Goal: Transaction & Acquisition: Obtain resource

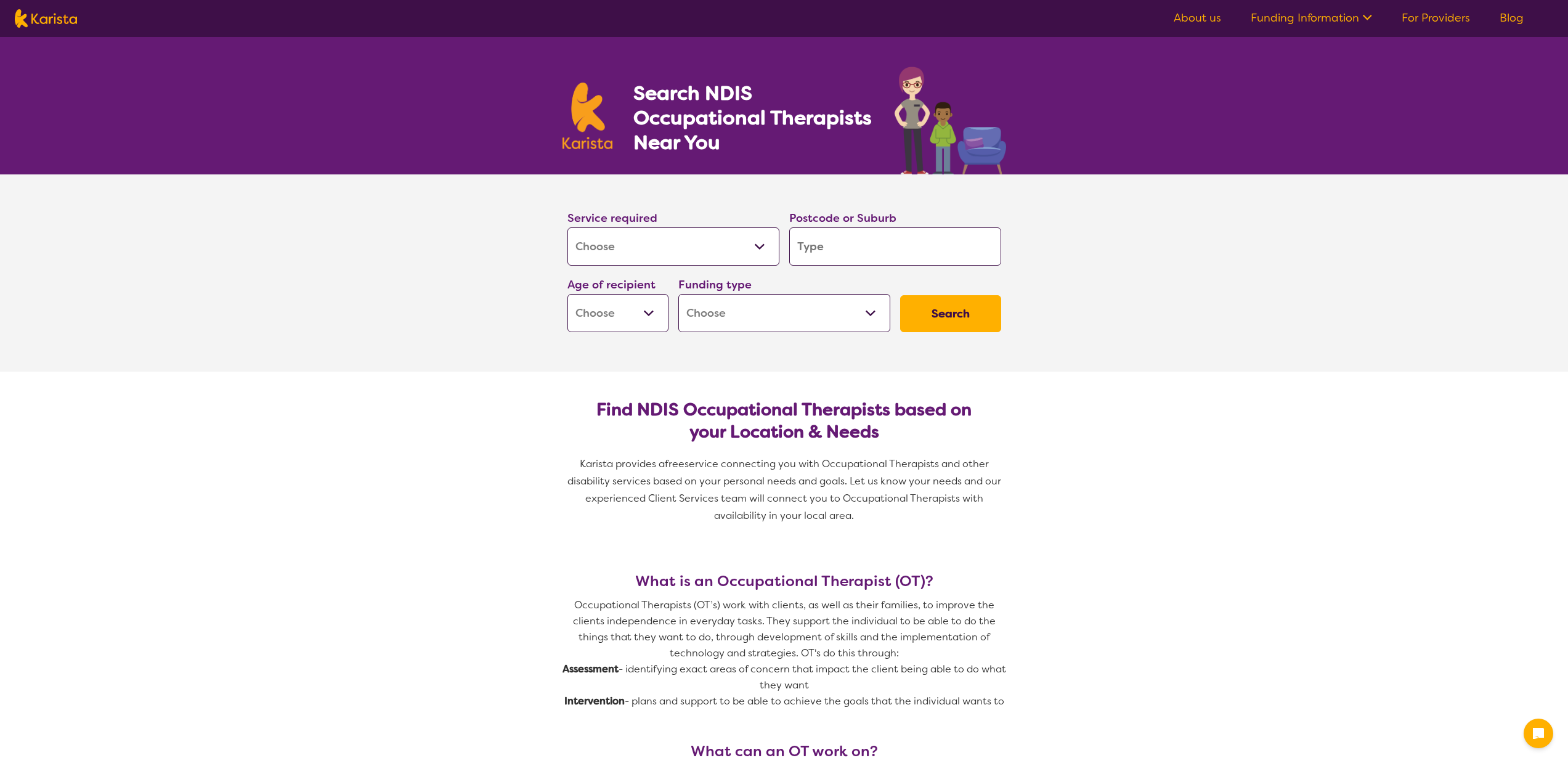
select select "[MEDICAL_DATA]"
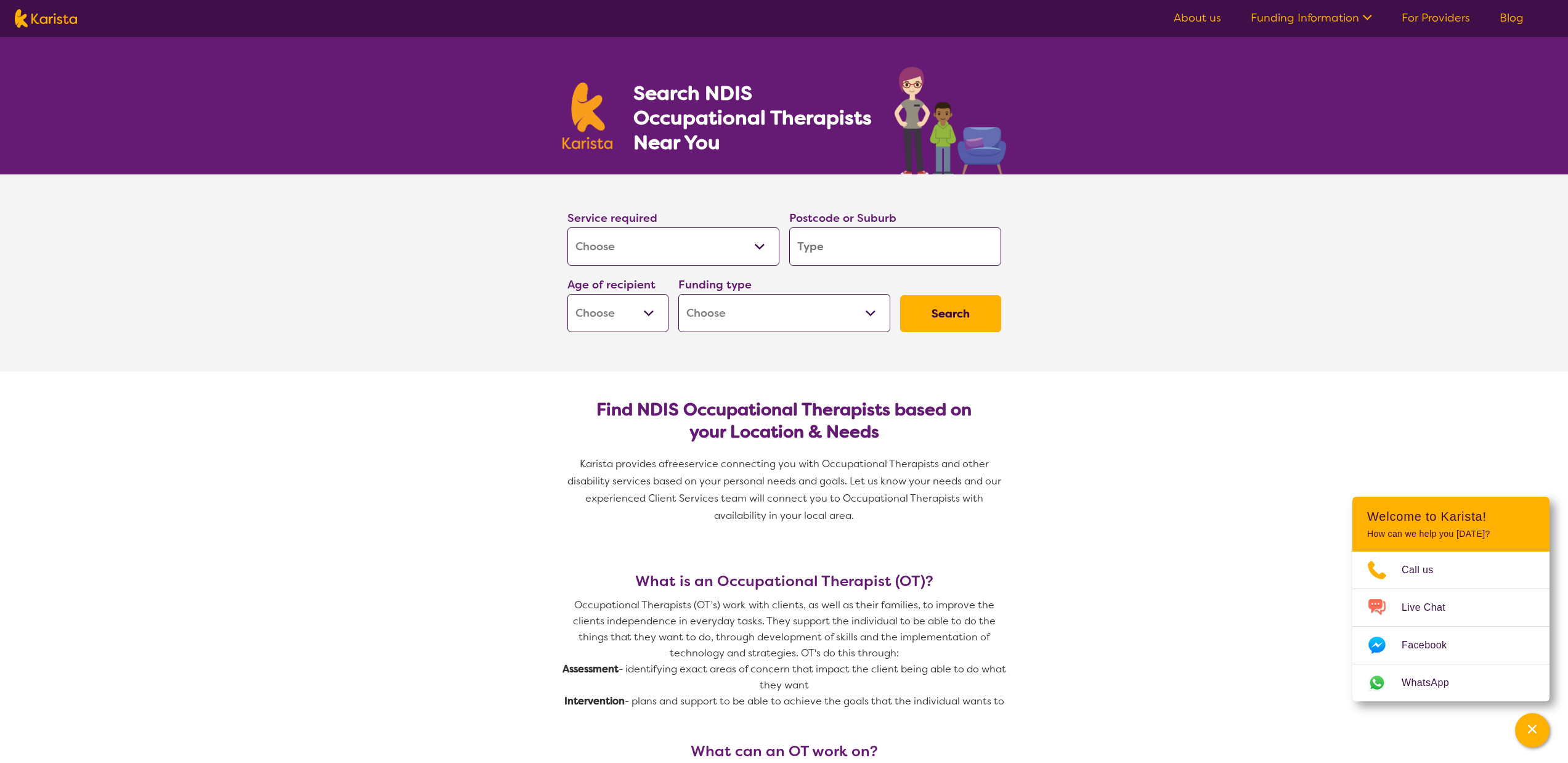
select select "AS"
select select "NDIS"
click at [880, 248] on input "search" at bounding box center [895, 246] width 211 height 38
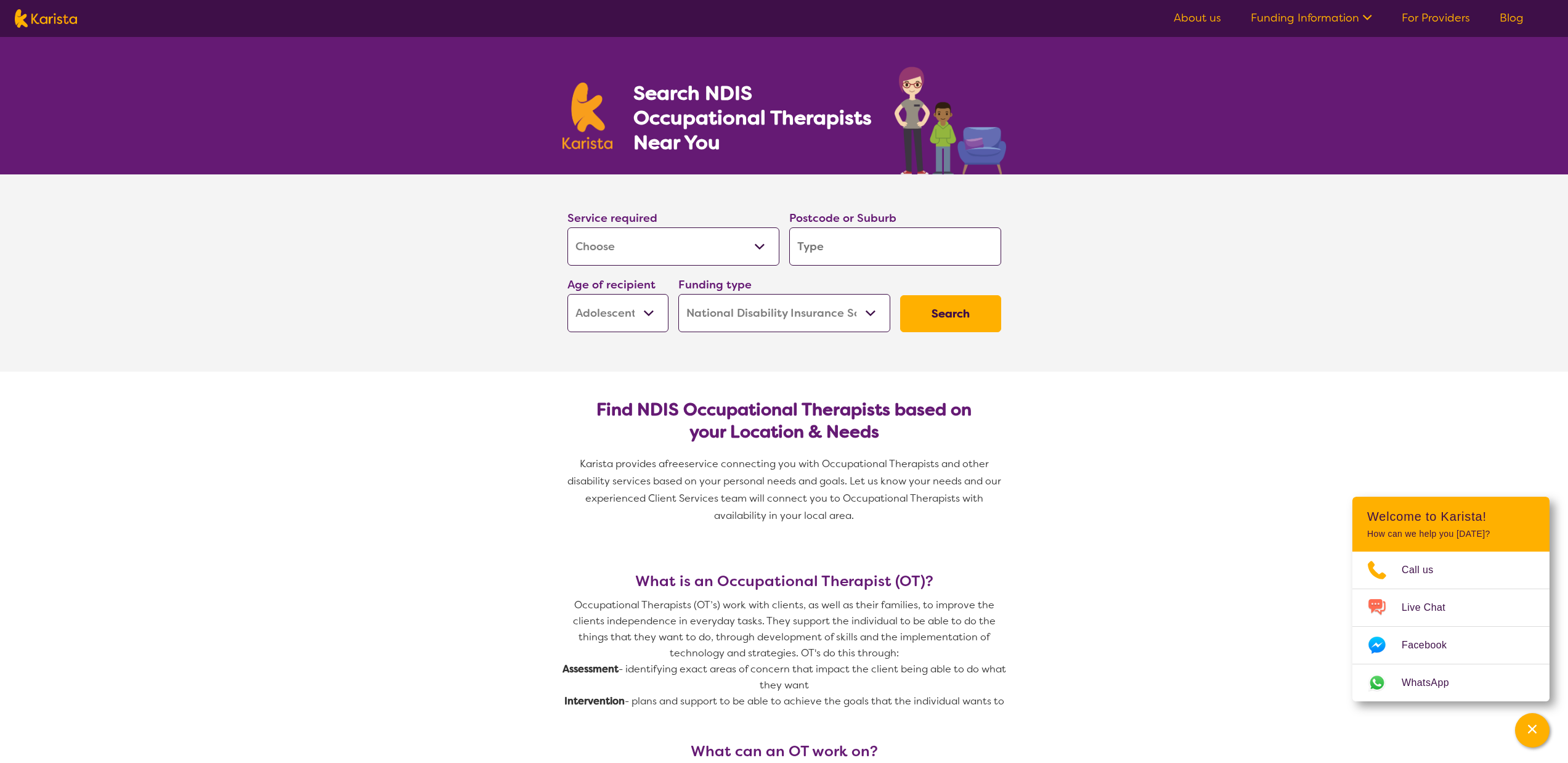
type input "3"
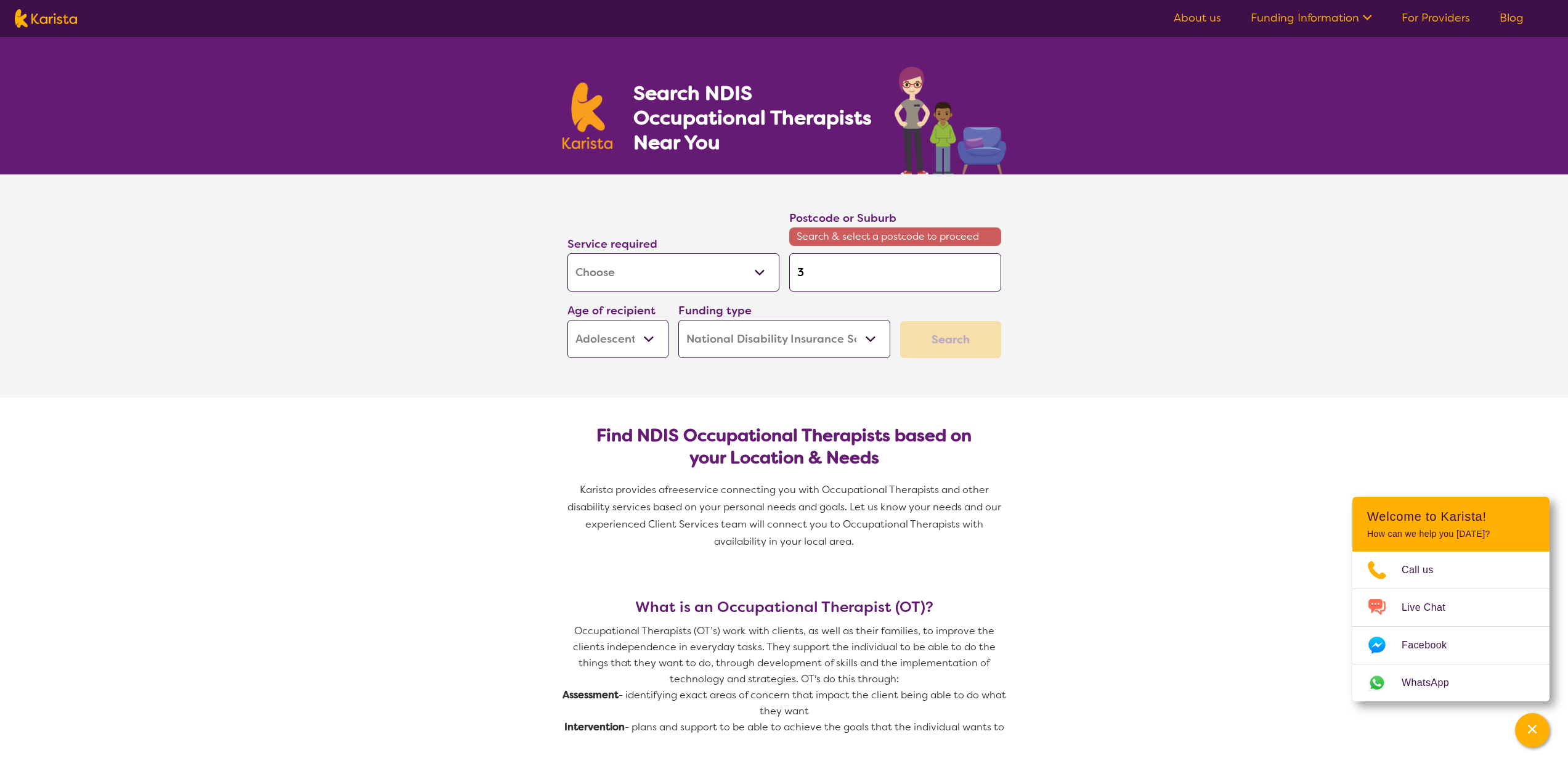
type input "39"
type input "394"
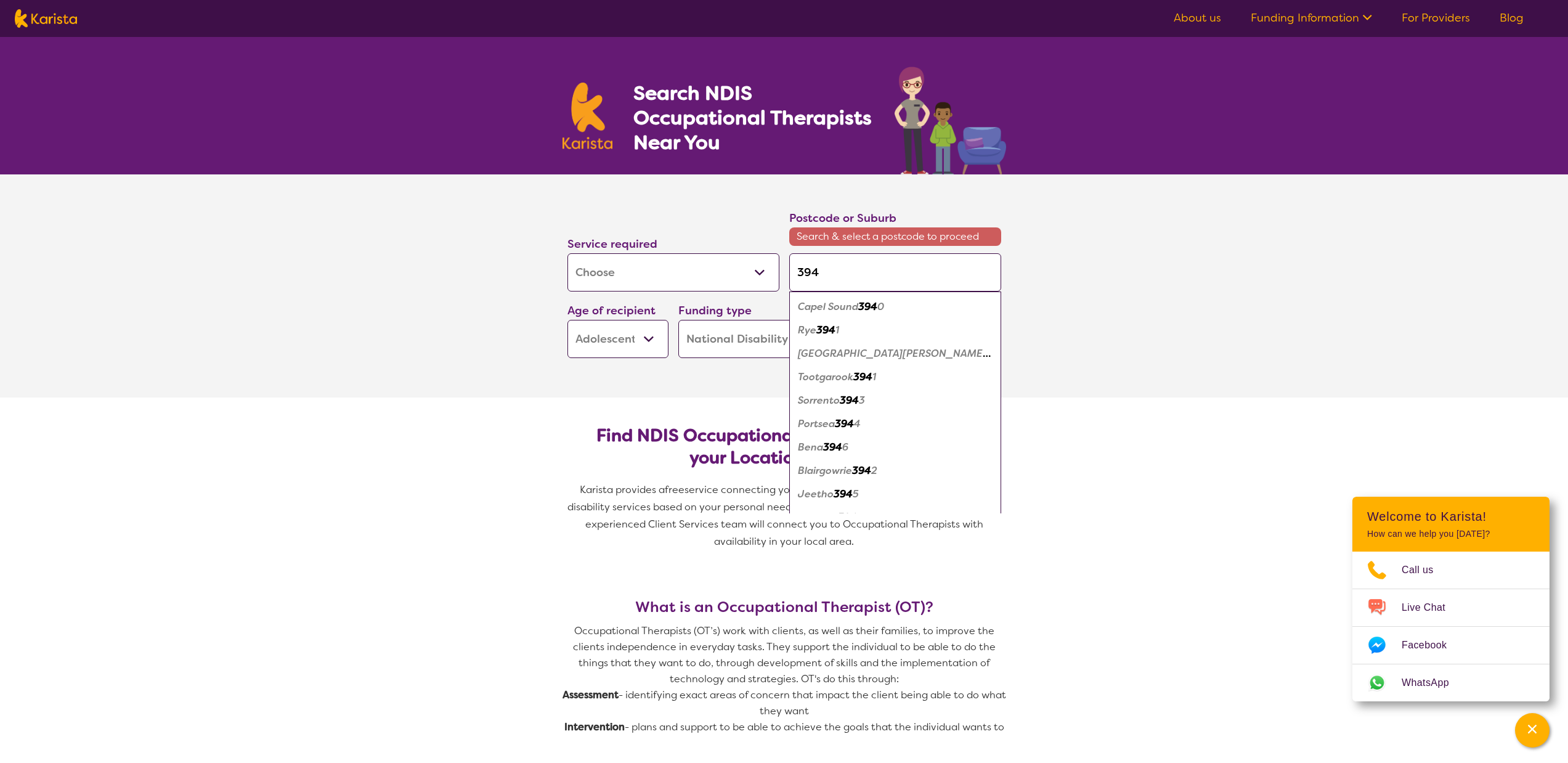
type input "3942"
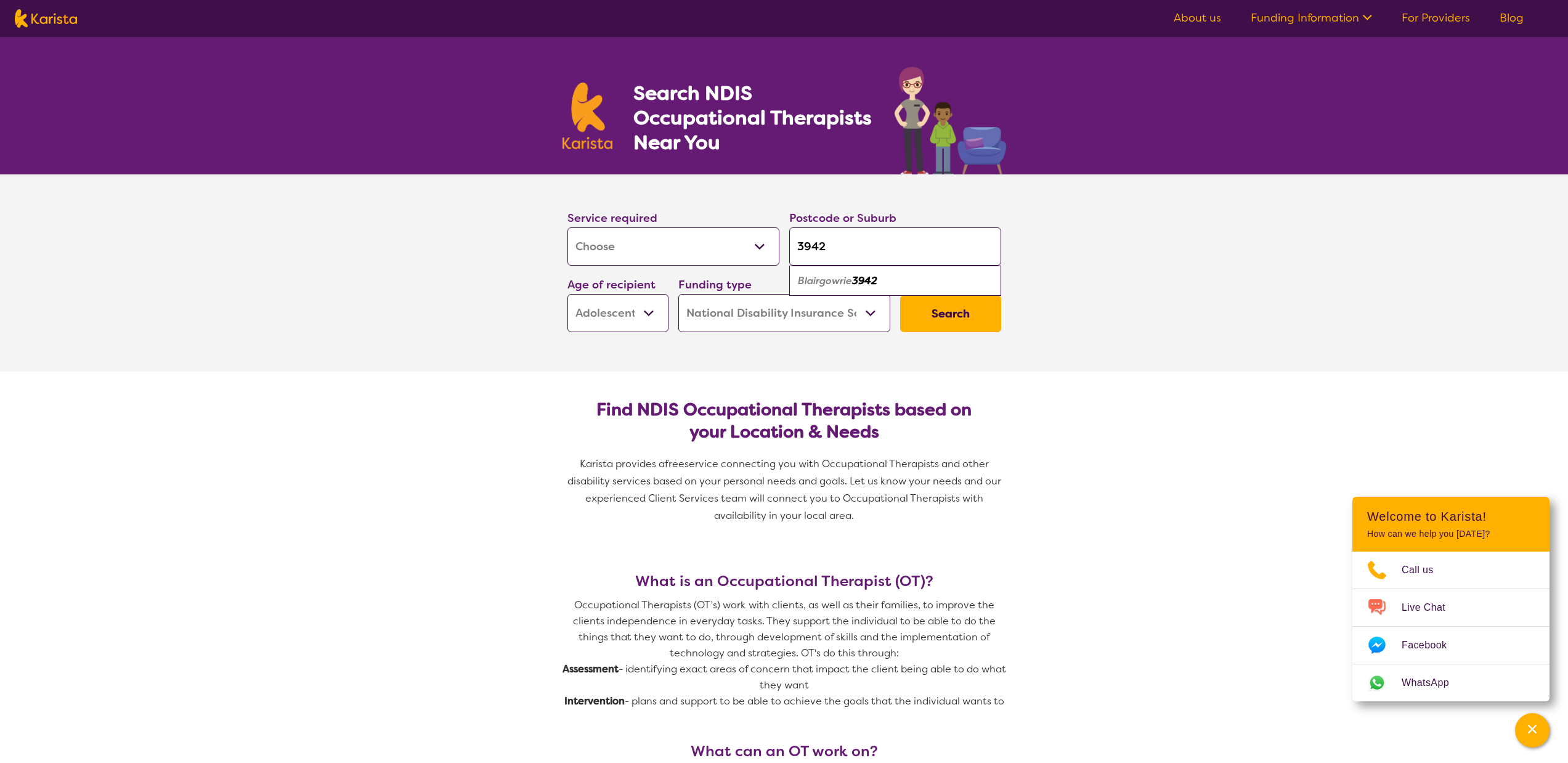
type input "3942"
click at [960, 314] on button "Search" at bounding box center [950, 314] width 101 height 37
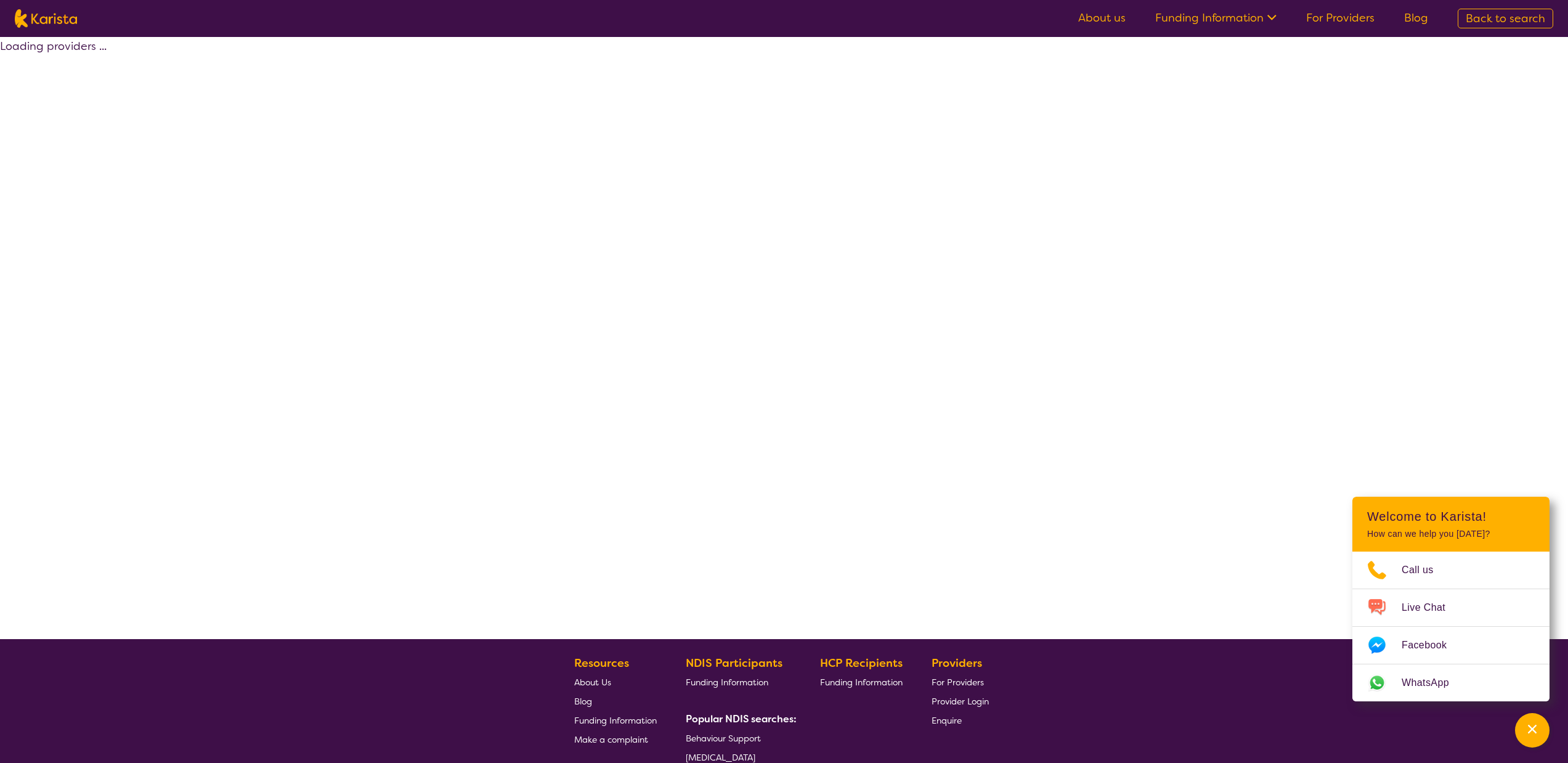
select select "by_score"
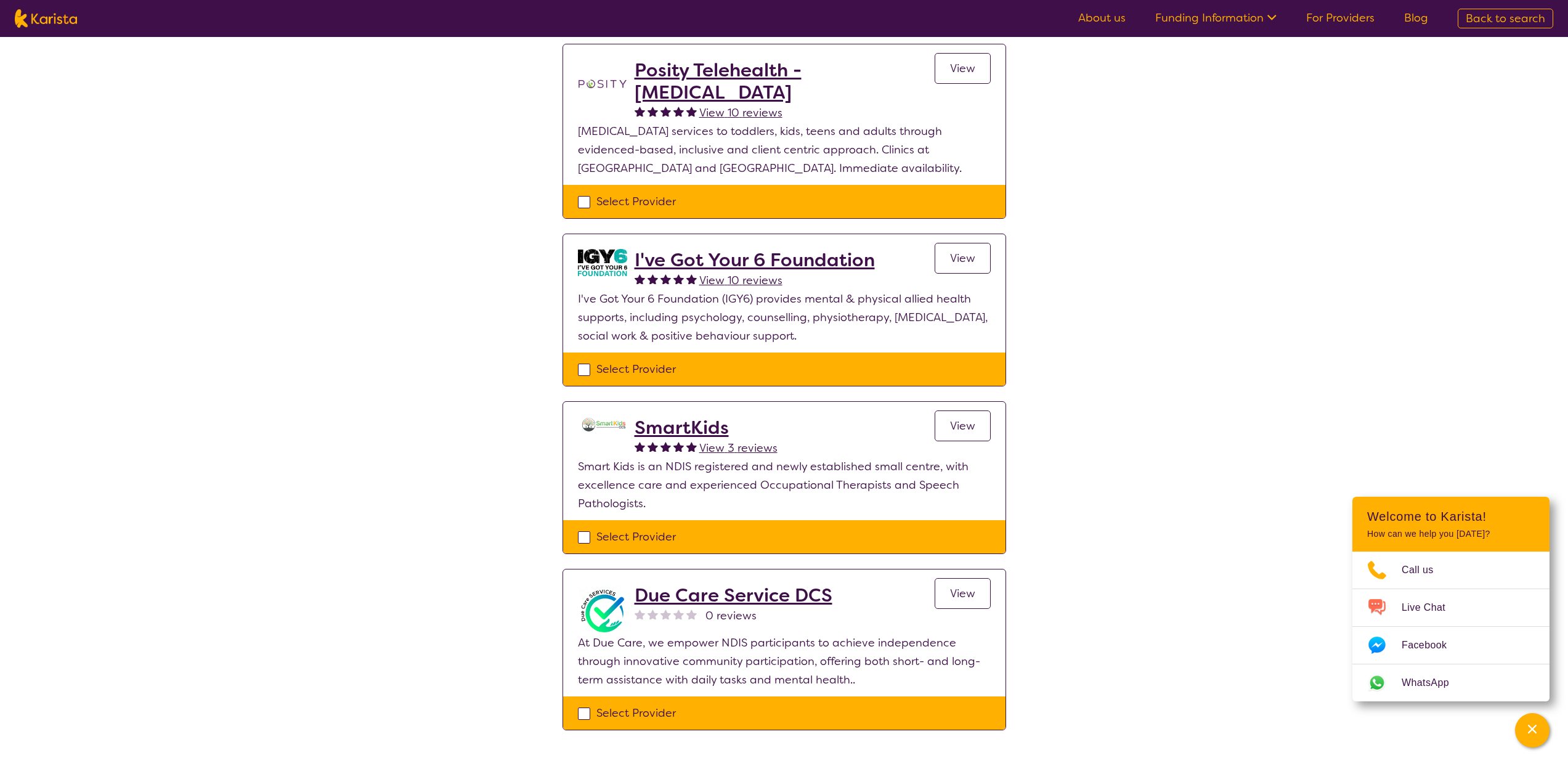
scroll to position [122, 0]
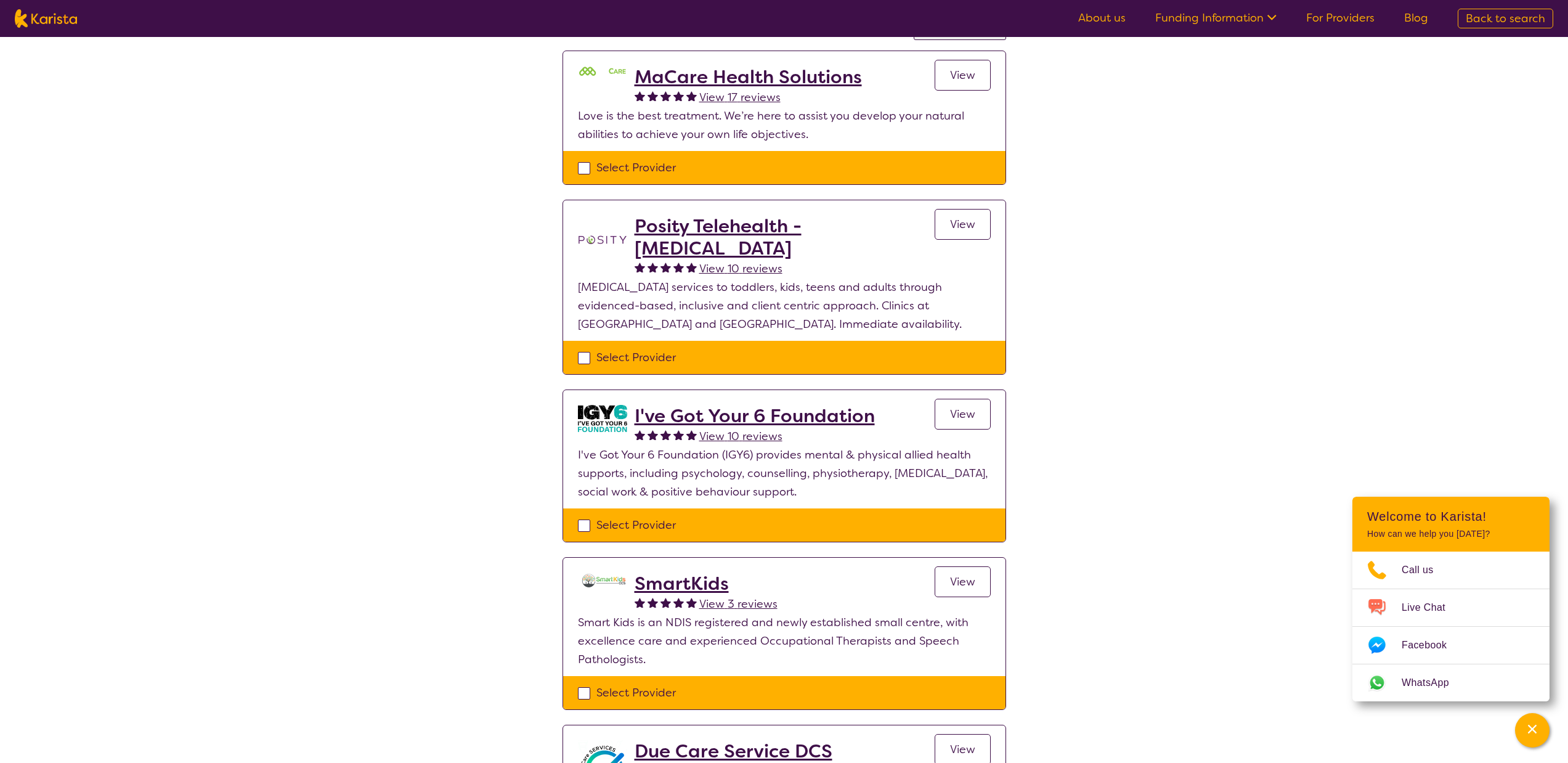
click at [783, 415] on h2 "I've Got Your 6 Foundation" at bounding box center [754, 415] width 241 height 22
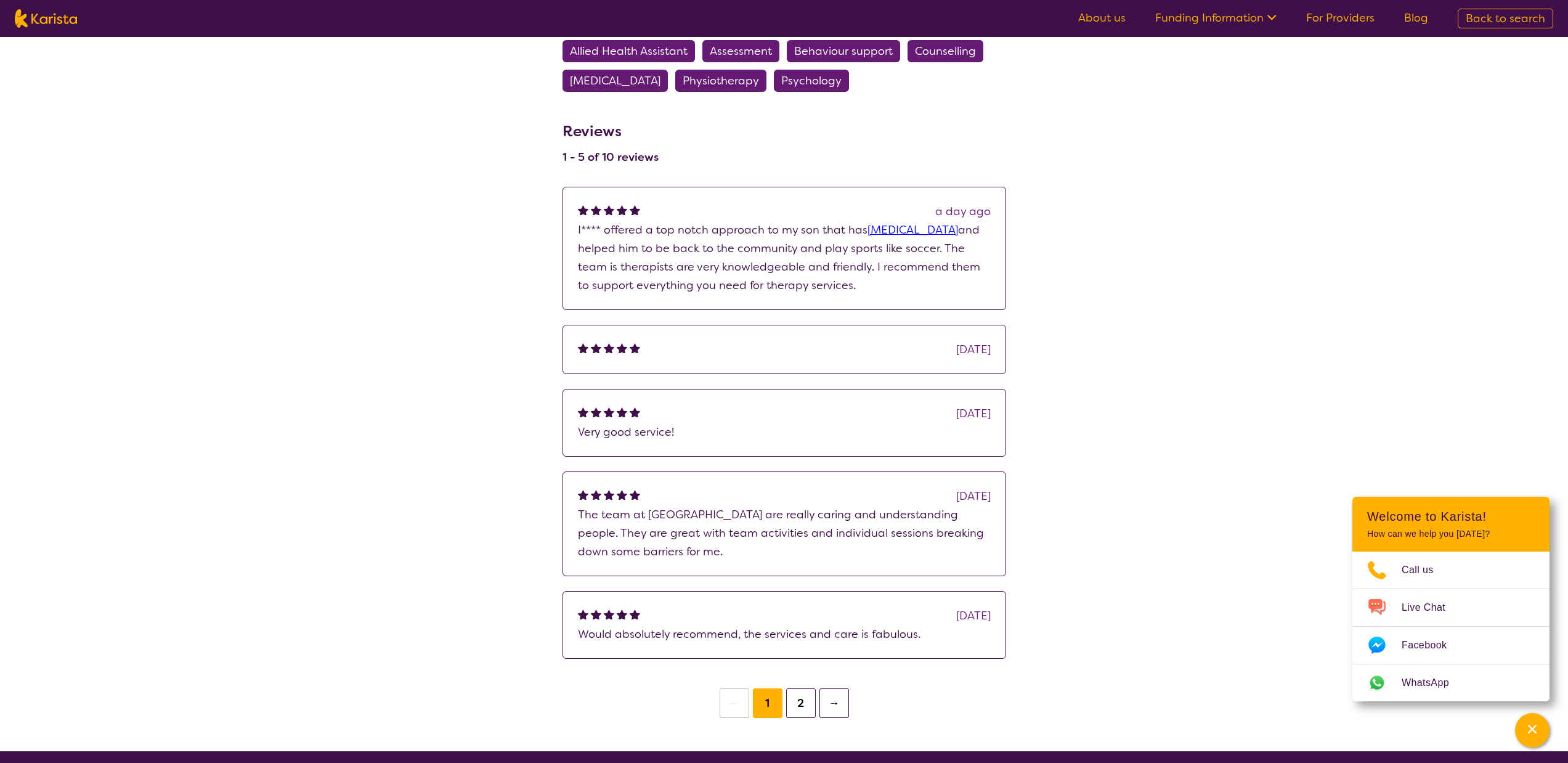
scroll to position [3465, 0]
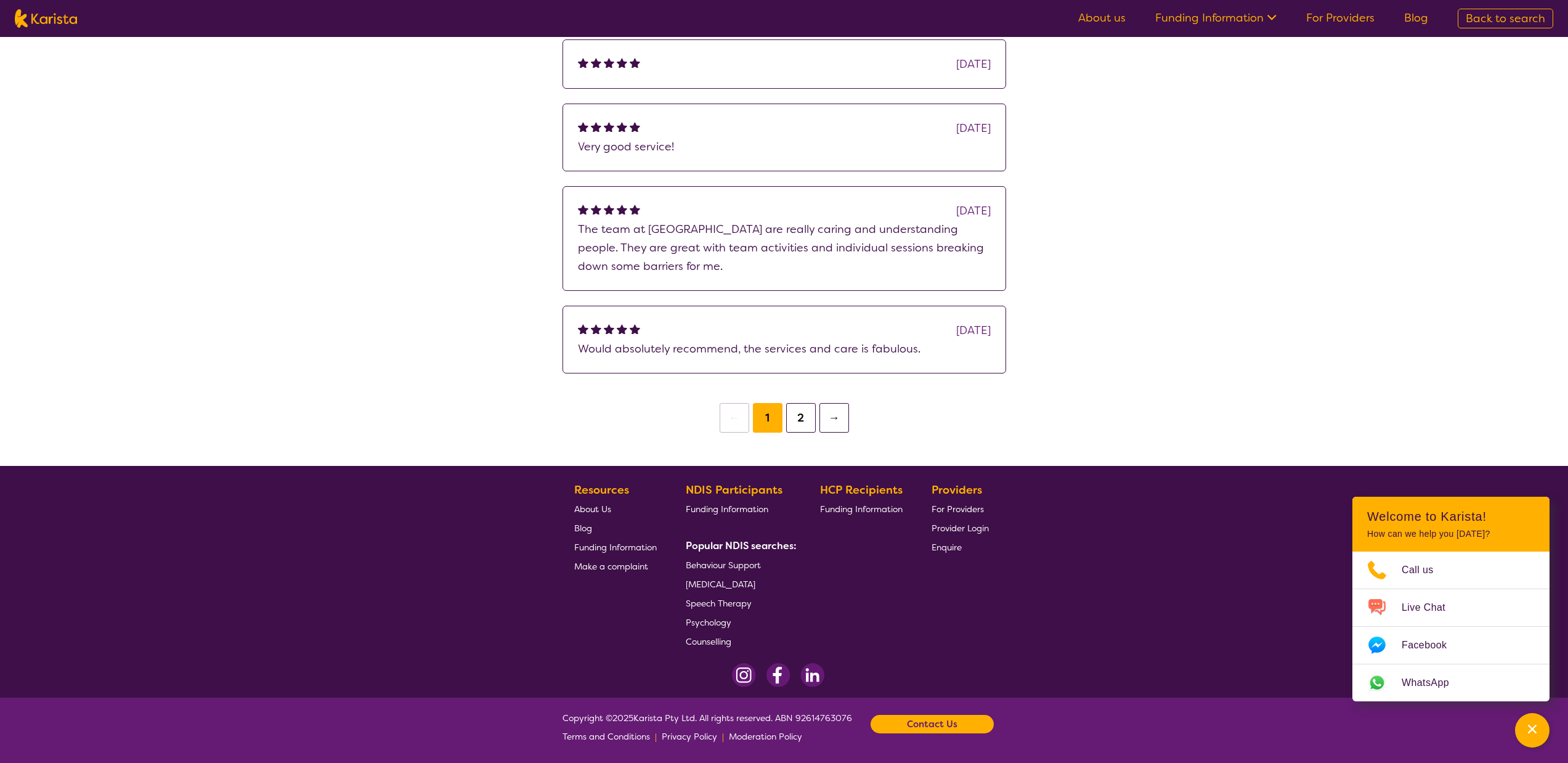
click at [802, 415] on button "2" at bounding box center [801, 417] width 29 height 29
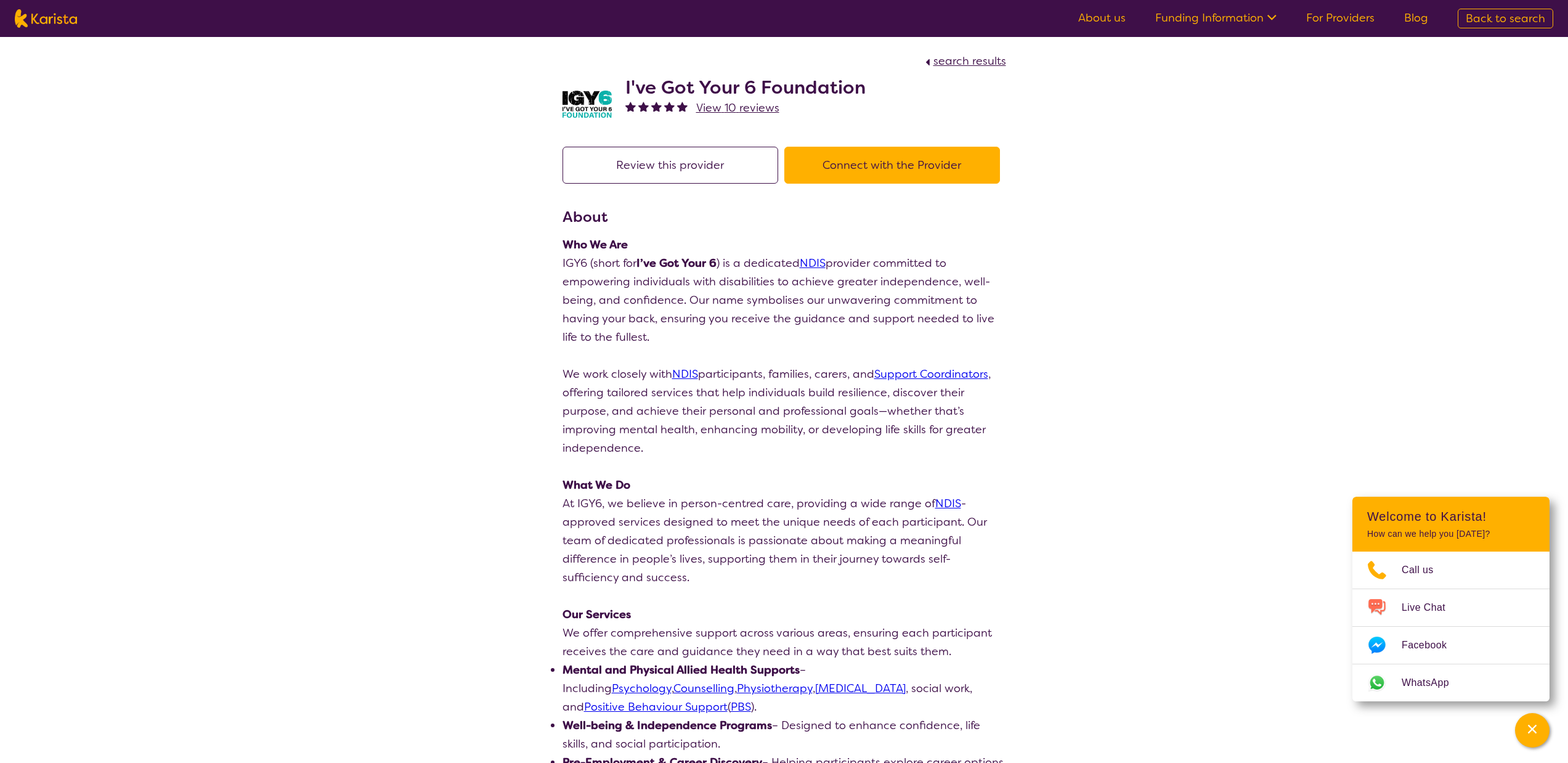
click at [891, 168] on button "Connect with the Provider" at bounding box center [892, 164] width 215 height 37
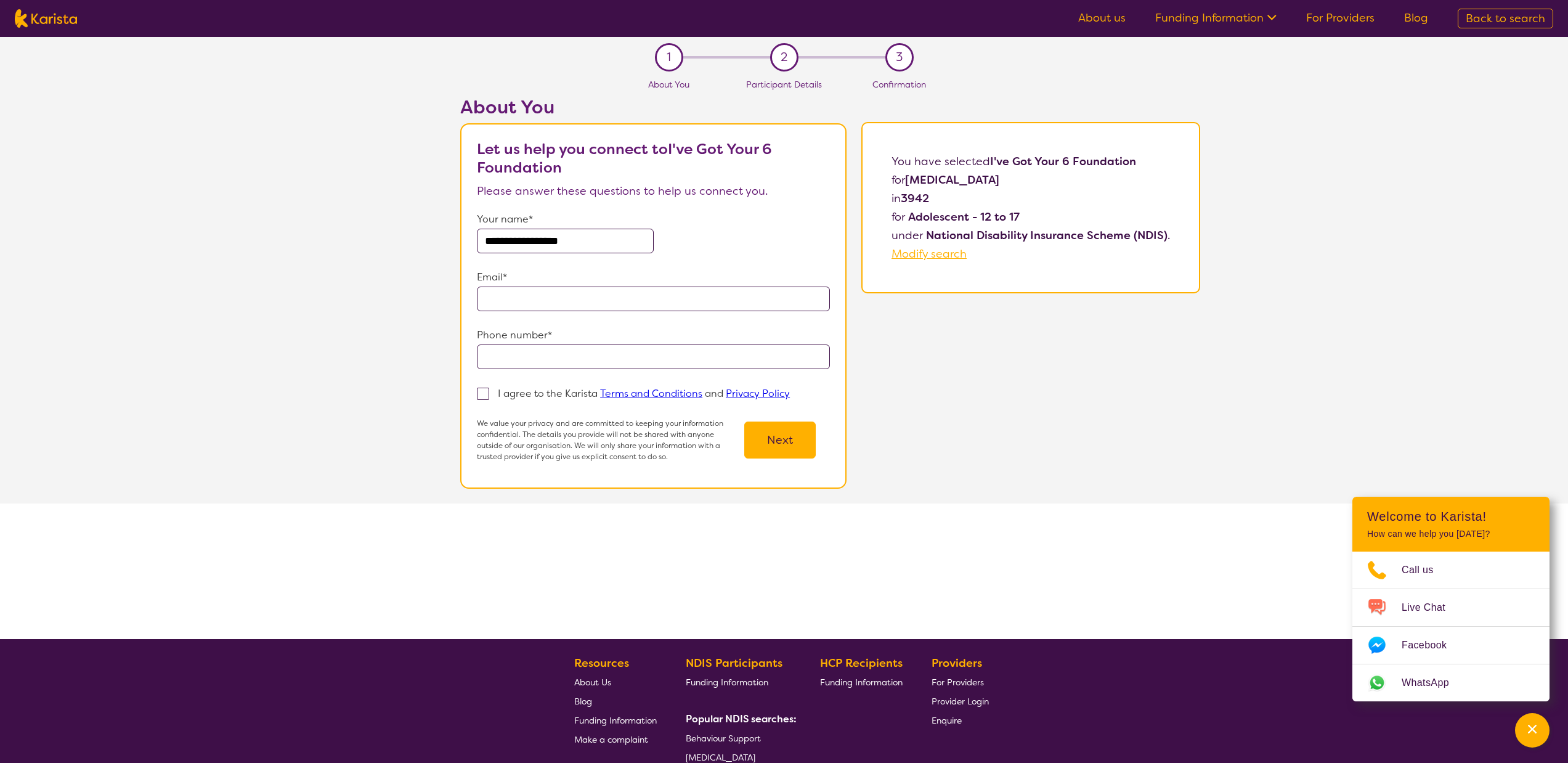
click at [530, 241] on input "**********" at bounding box center [565, 241] width 177 height 25
type input "**********"
click at [477, 387] on span at bounding box center [482, 393] width 12 height 12
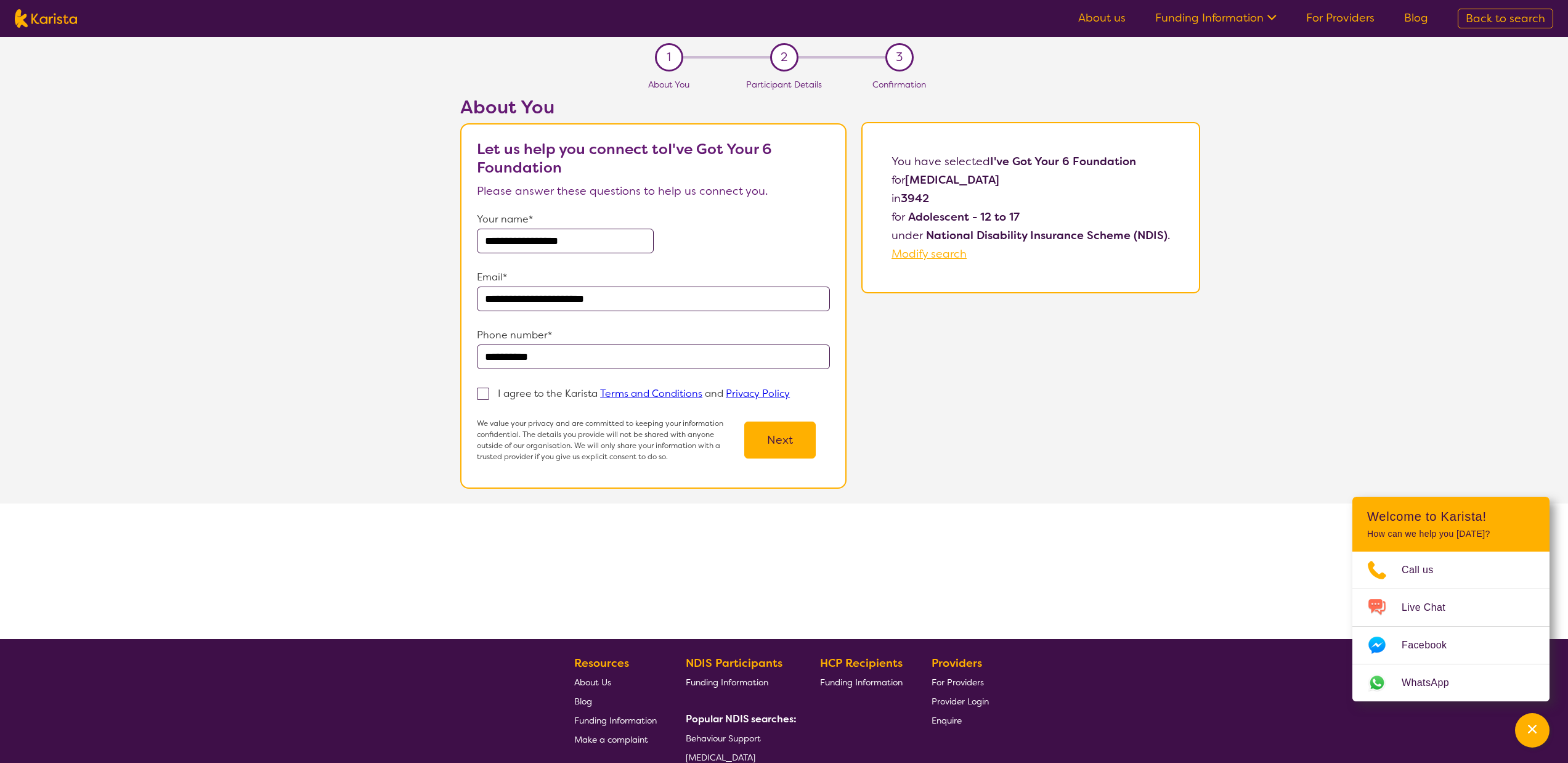
click at [790, 389] on input "I agree to the Karista Terms and Conditions and Privacy Policy" at bounding box center [794, 393] width 8 height 8
checkbox input "true"
click at [780, 421] on button "Next" at bounding box center [780, 439] width 72 height 37
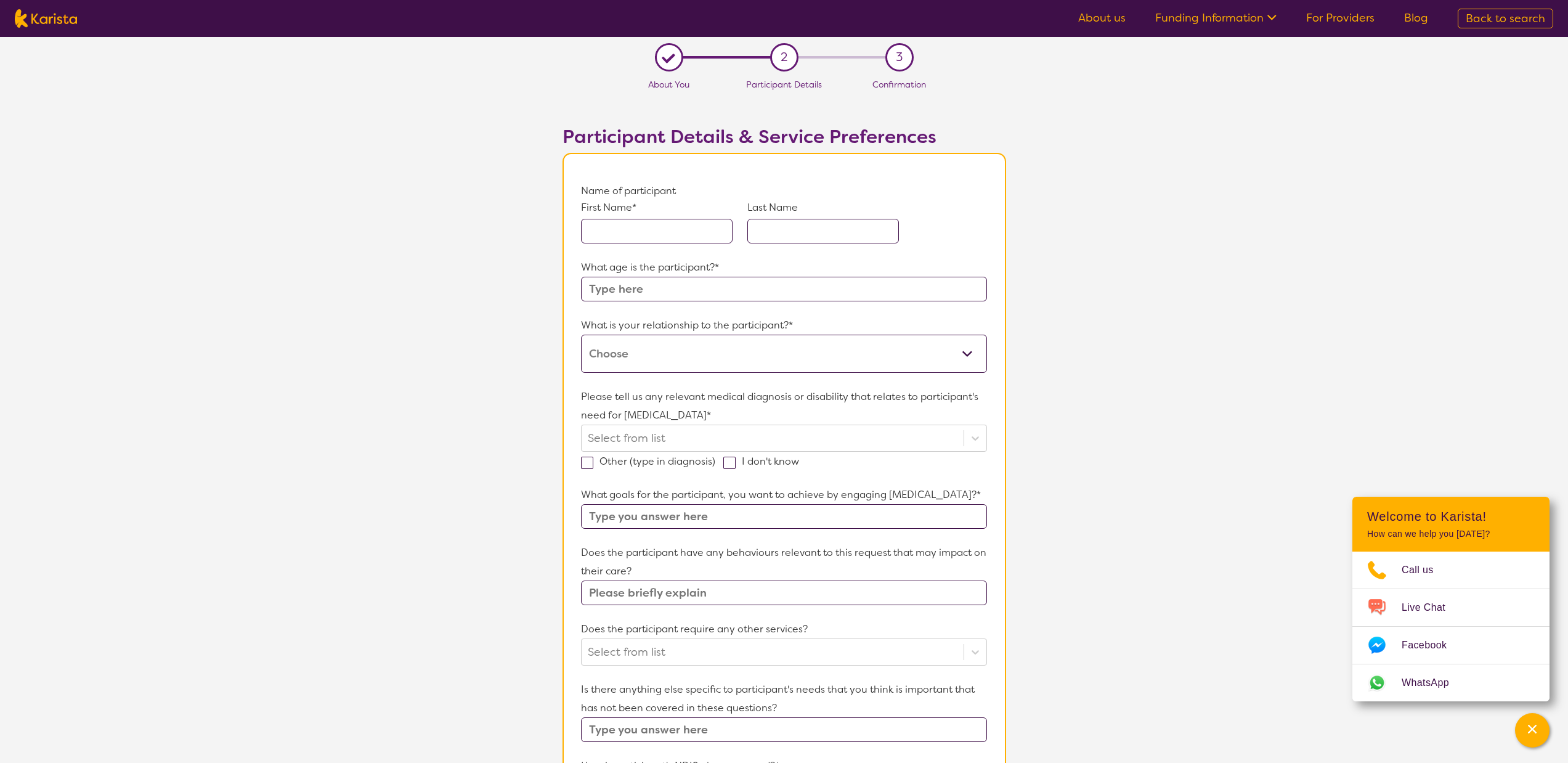
click at [680, 233] on input "text" at bounding box center [656, 231] width 152 height 25
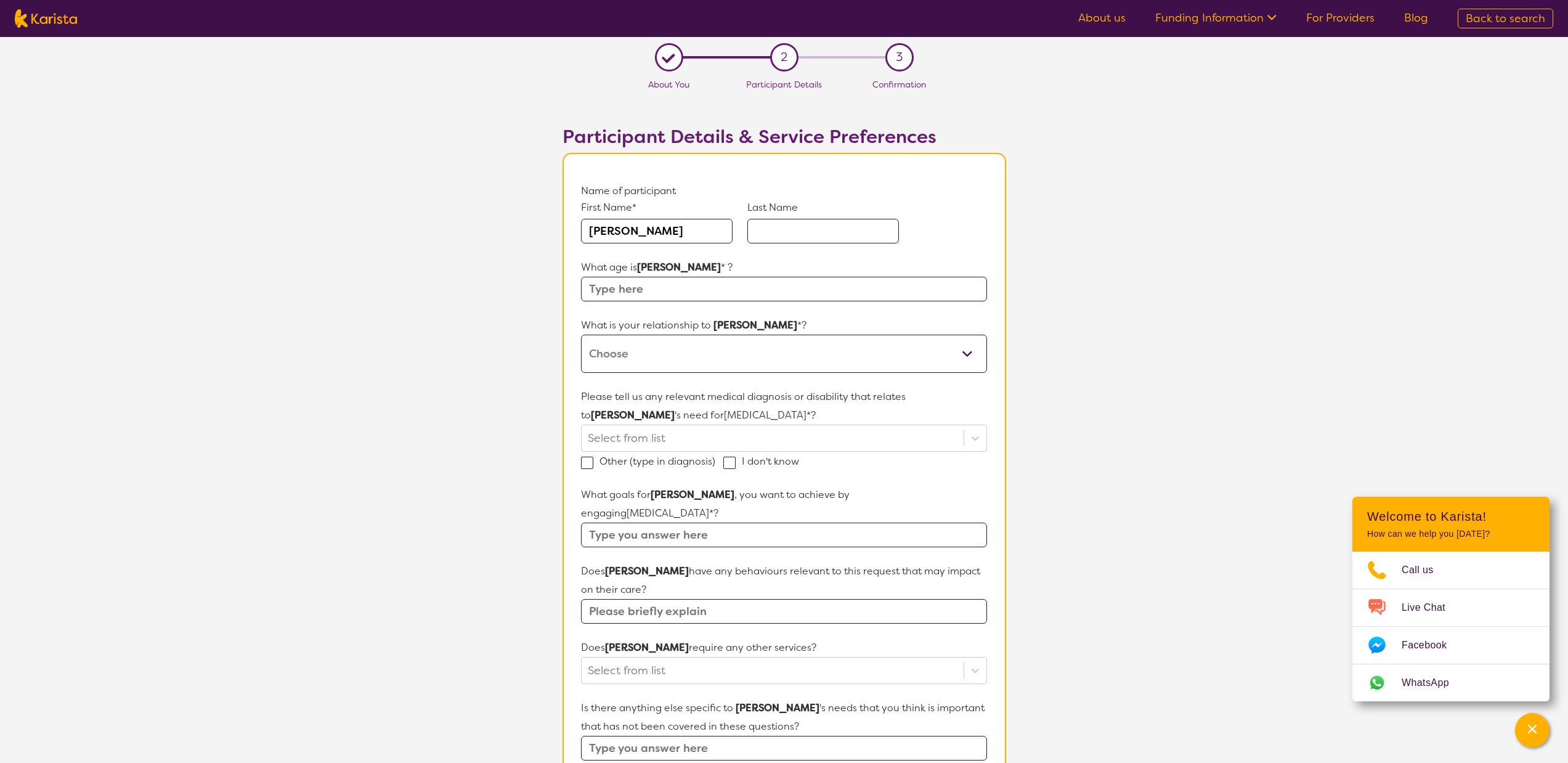
type input "[PERSON_NAME]"
click at [802, 227] on input "text" at bounding box center [823, 231] width 152 height 25
type input "Laughin"
click at [710, 290] on input "text" at bounding box center [783, 289] width 405 height 25
type input "16"
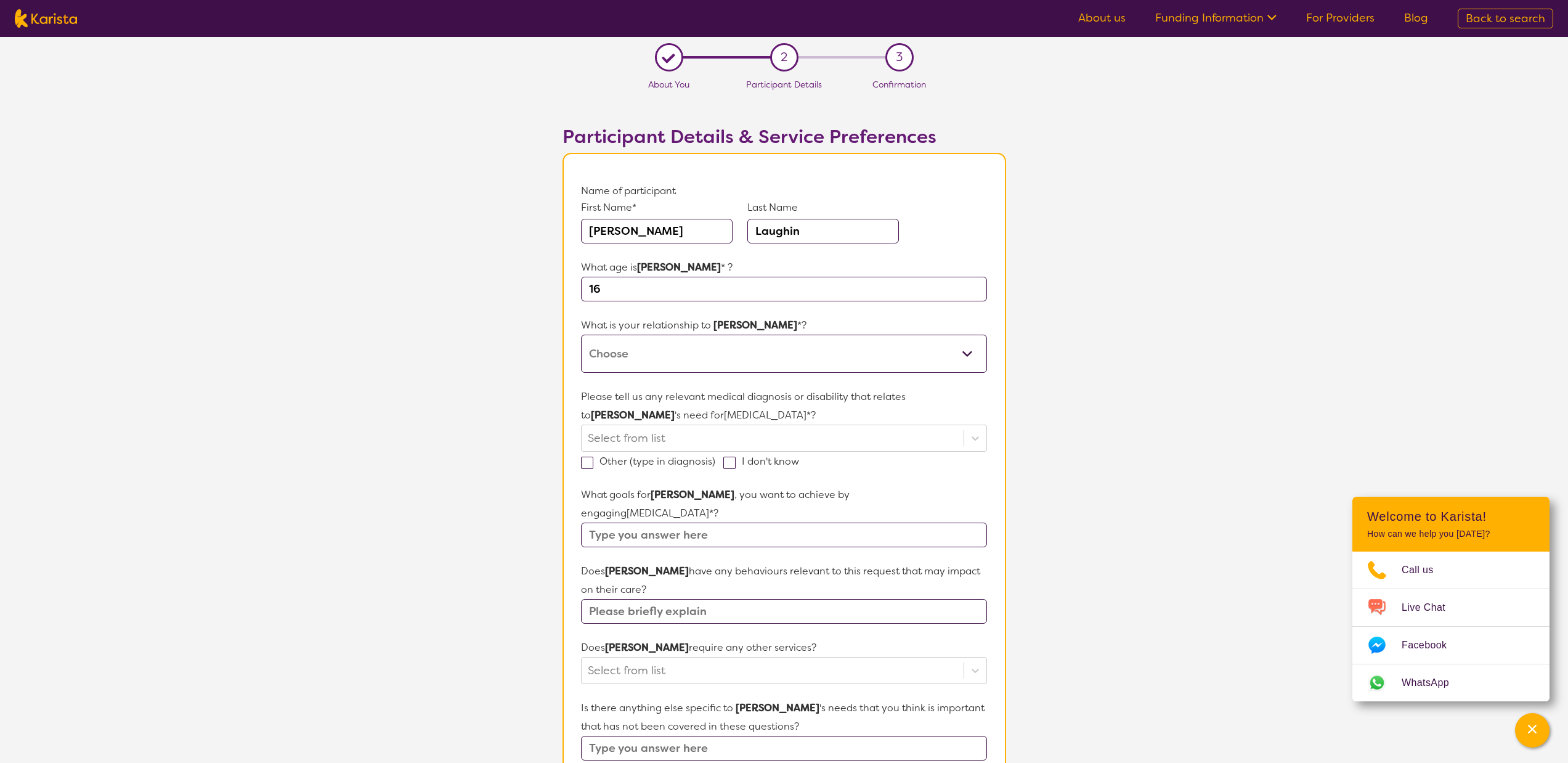
select select "I am their parent"
click at [972, 437] on icon at bounding box center [975, 438] width 8 height 5
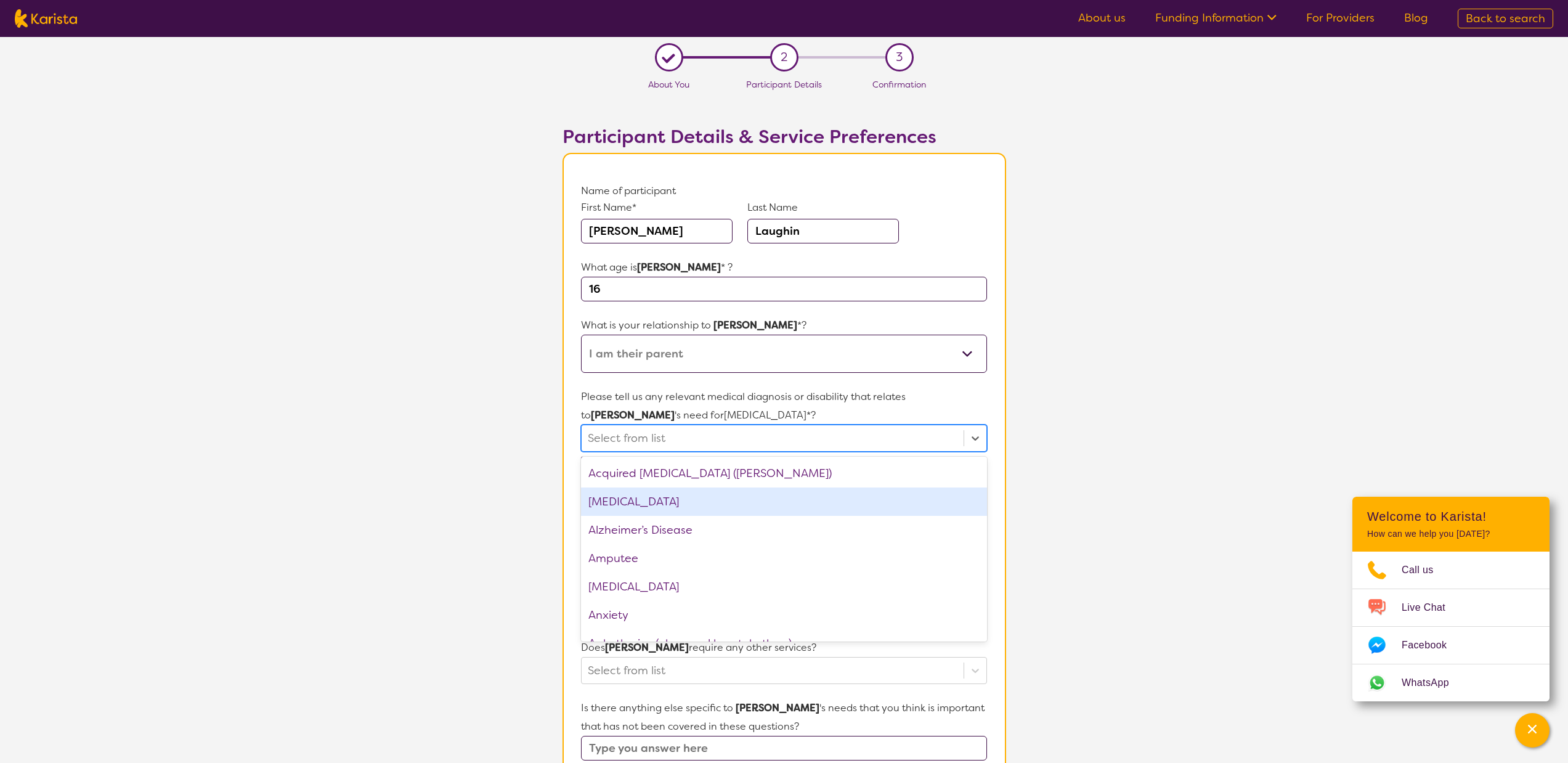
click at [748, 503] on div "[MEDICAL_DATA]" at bounding box center [783, 501] width 405 height 28
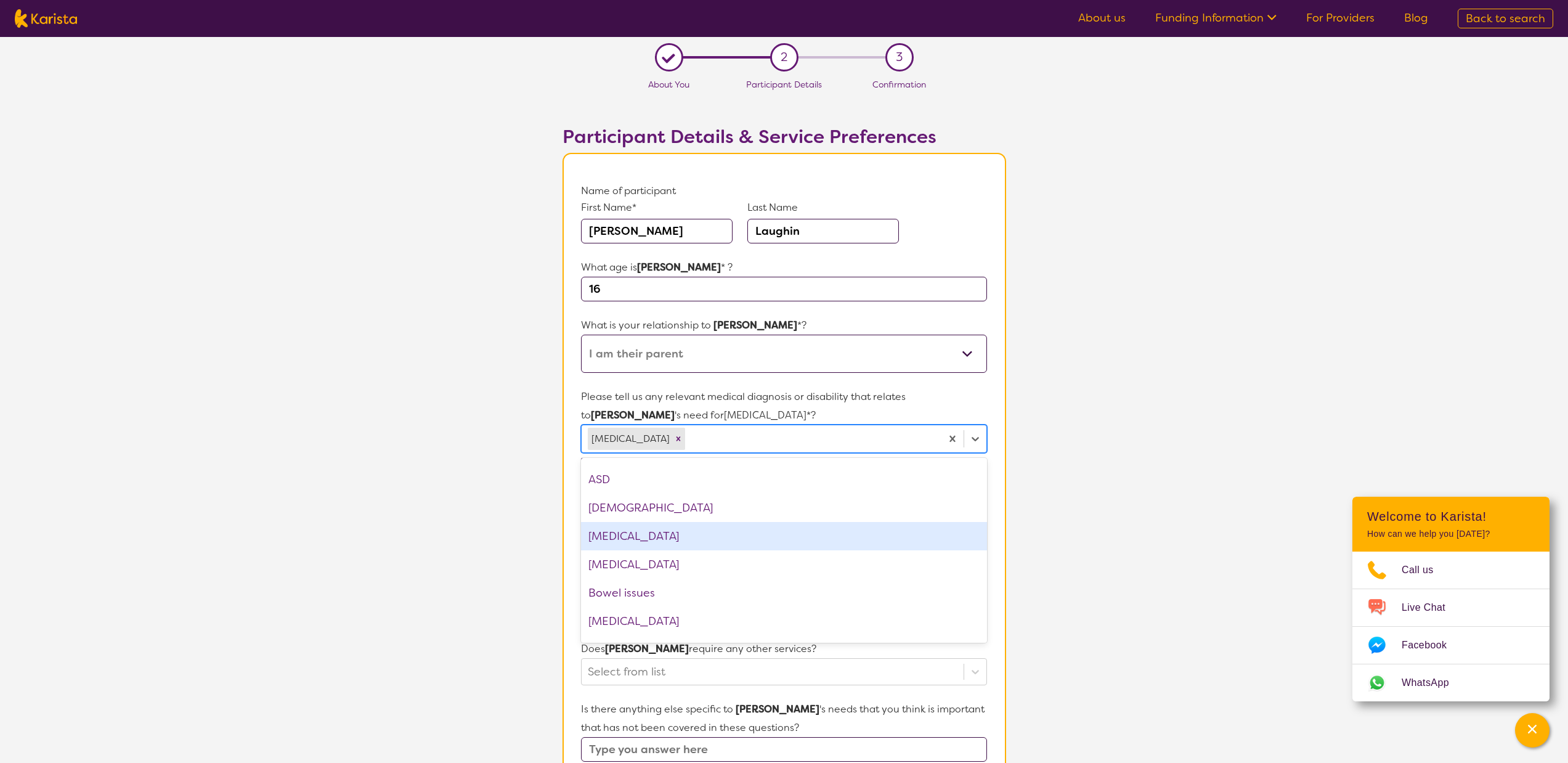
scroll to position [196, 0]
click at [787, 532] on div "[MEDICAL_DATA]" at bounding box center [783, 534] width 405 height 28
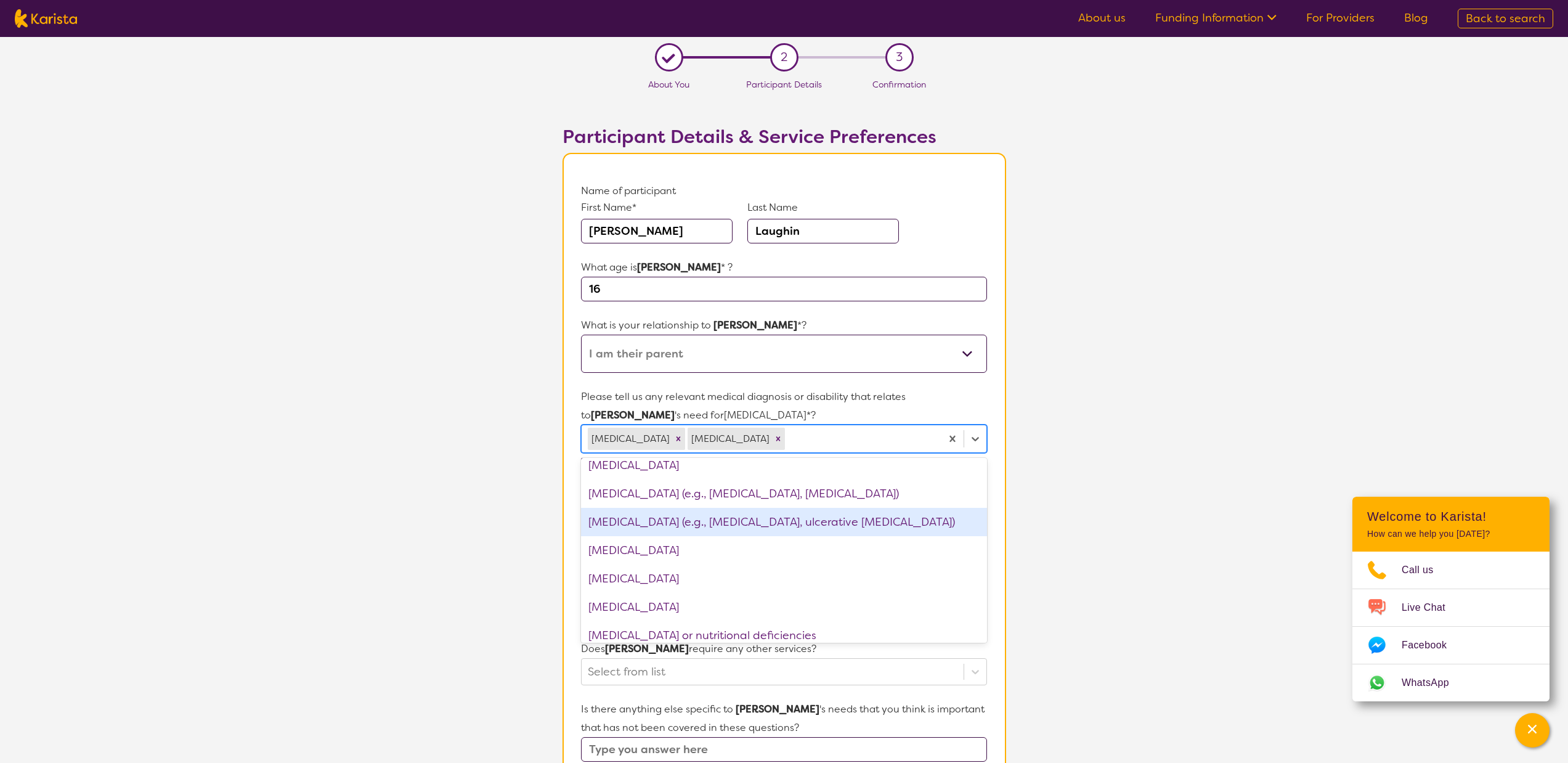
scroll to position [1019, 0]
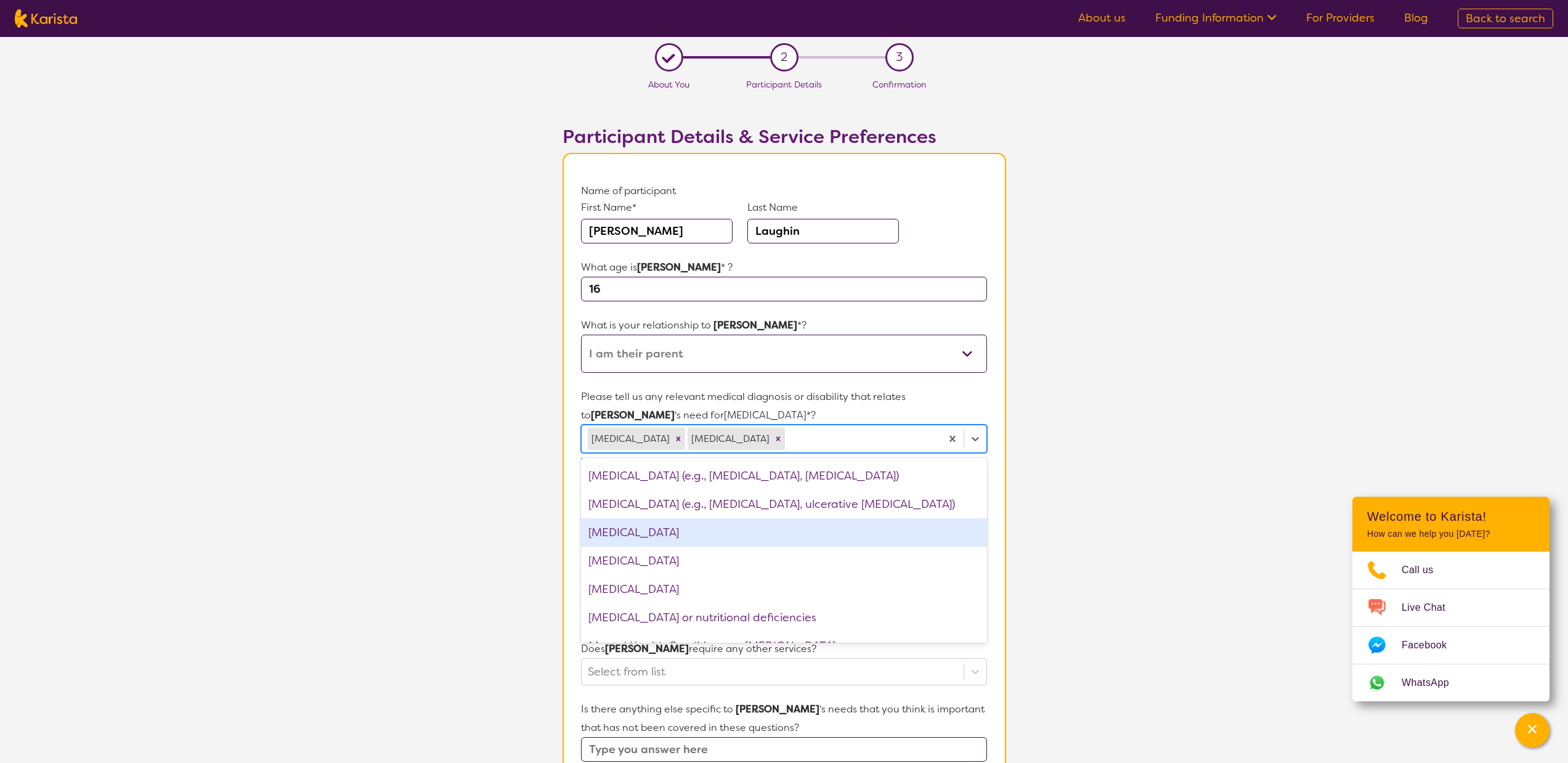
click at [759, 530] on div "[MEDICAL_DATA]" at bounding box center [783, 533] width 405 height 28
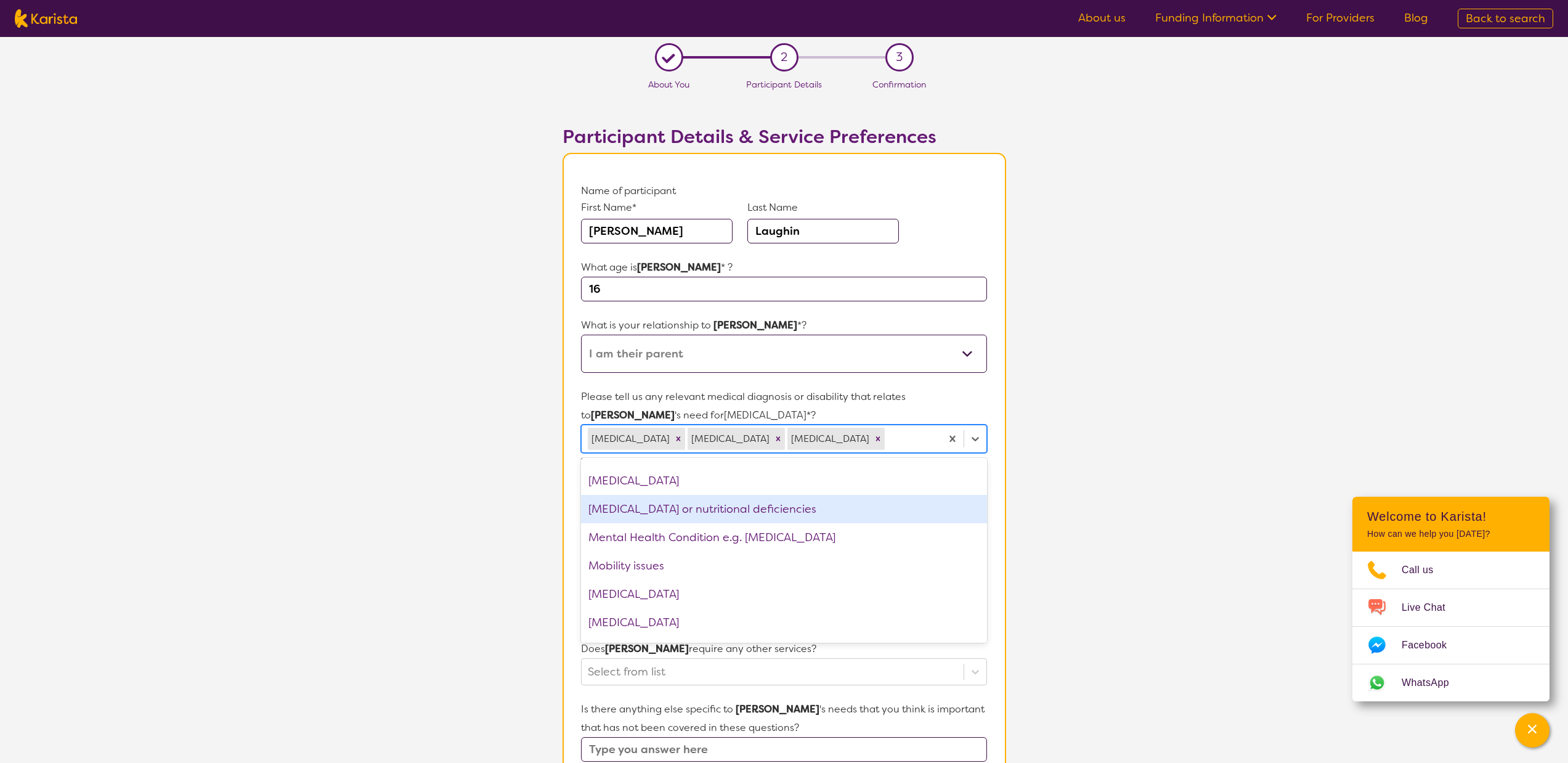
click at [766, 511] on div "[MEDICAL_DATA] or nutritional deficiencies" at bounding box center [783, 509] width 405 height 28
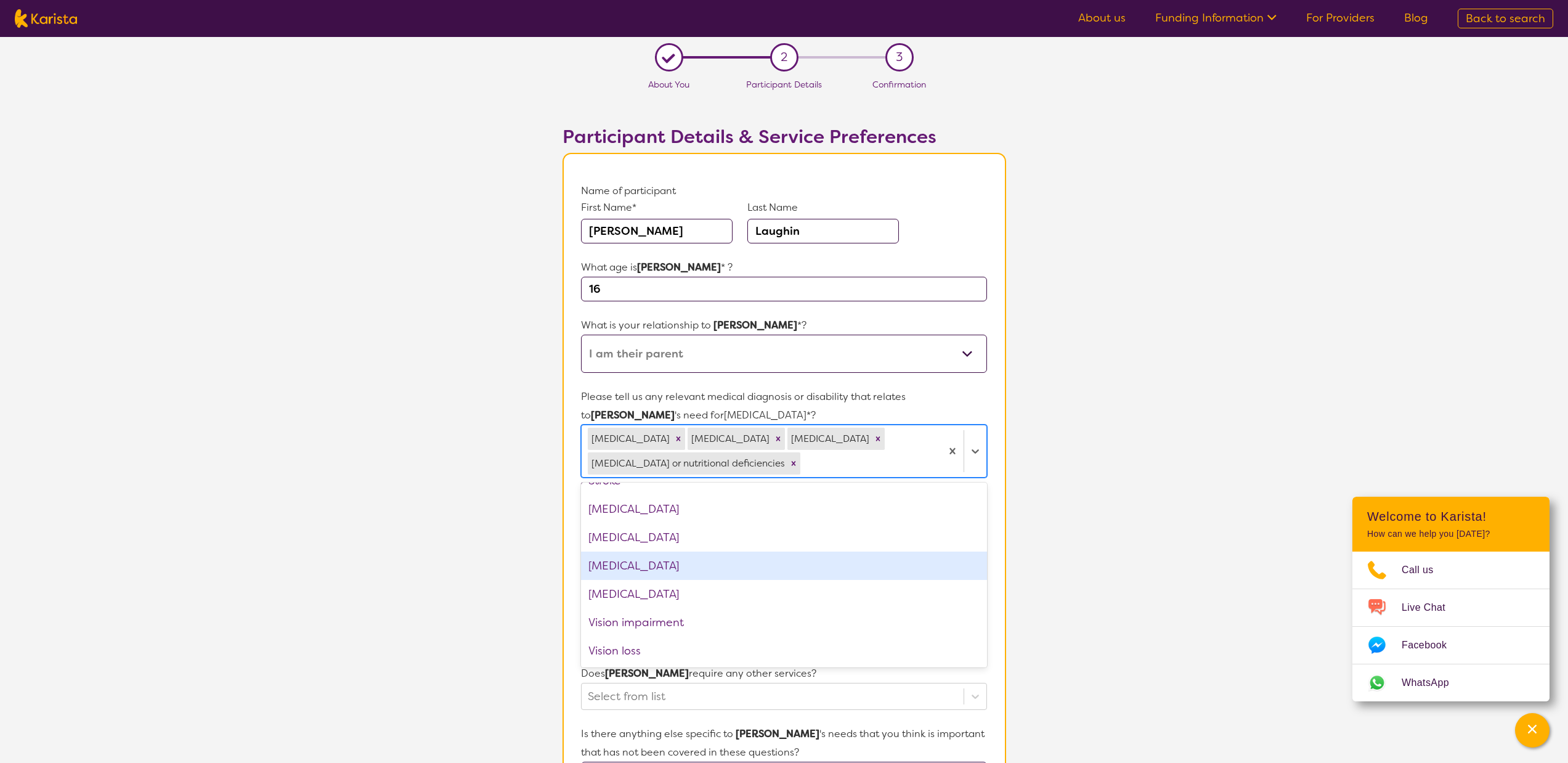
scroll to position [1713, 0]
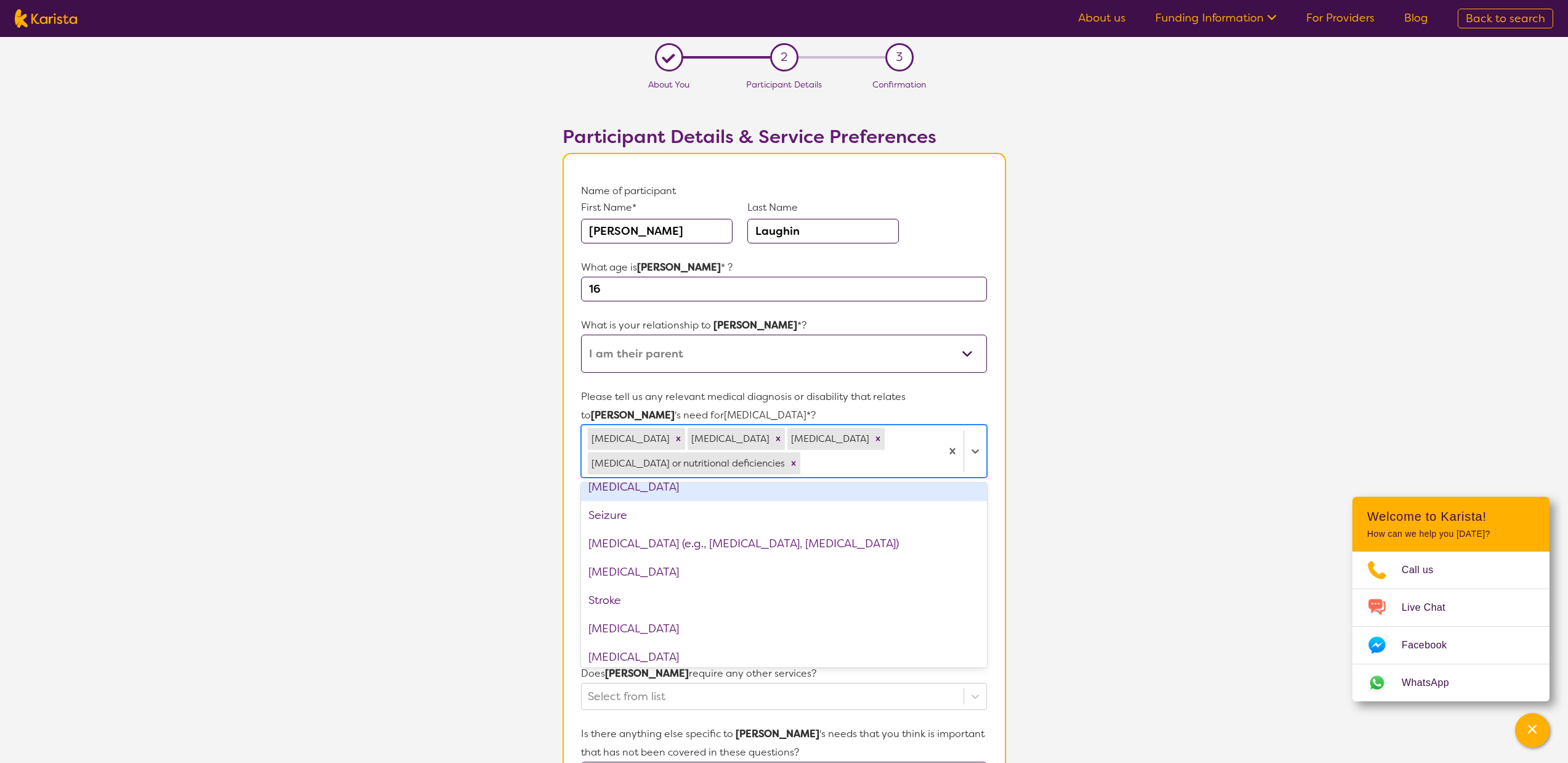
click at [848, 468] on div at bounding box center [868, 464] width 132 height 21
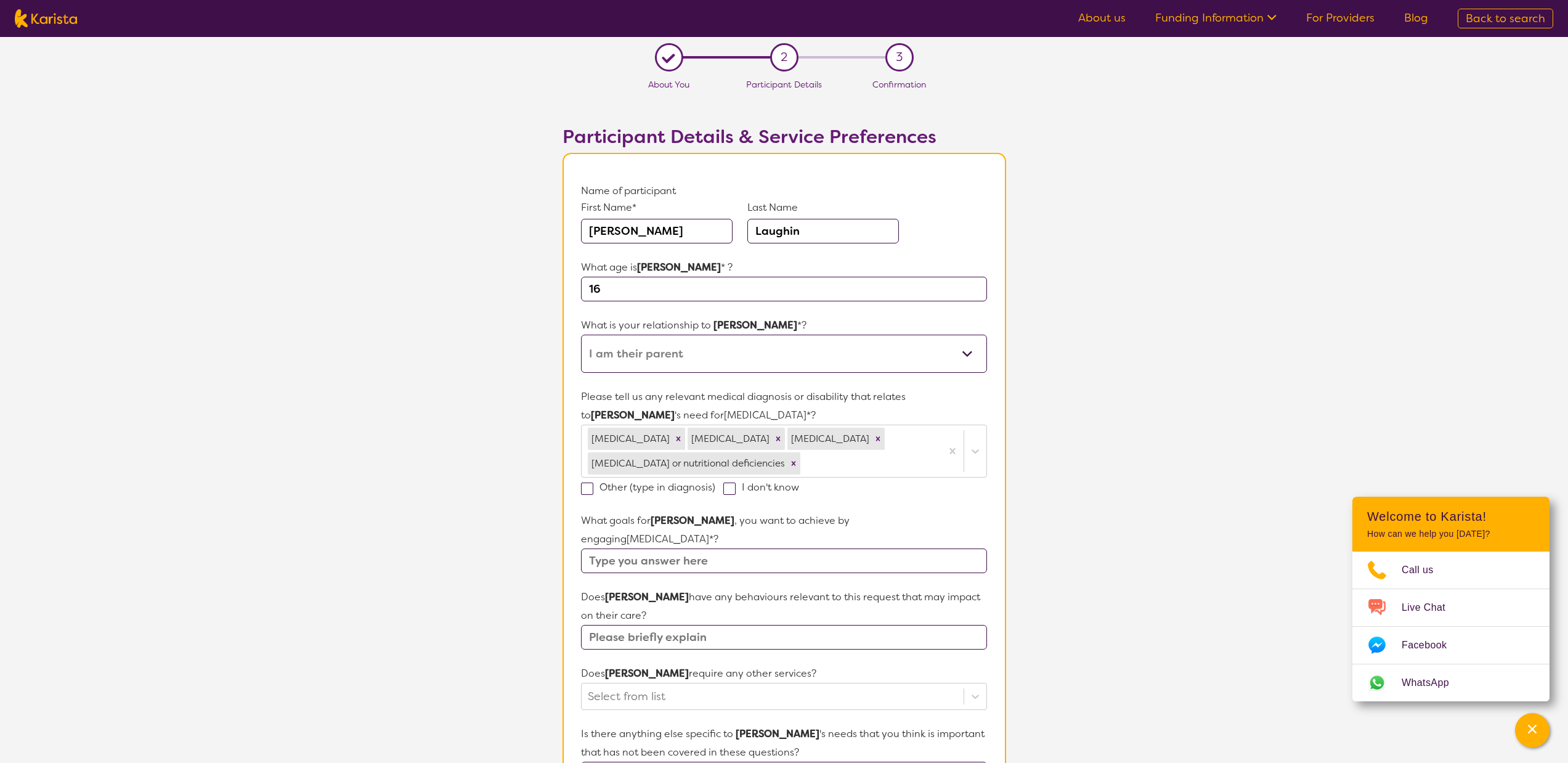
click at [590, 489] on span at bounding box center [586, 488] width 12 height 12
click at [716, 489] on input "Other (type in diagnosis)" at bounding box center [719, 486] width 8 height 8
checkbox input "true"
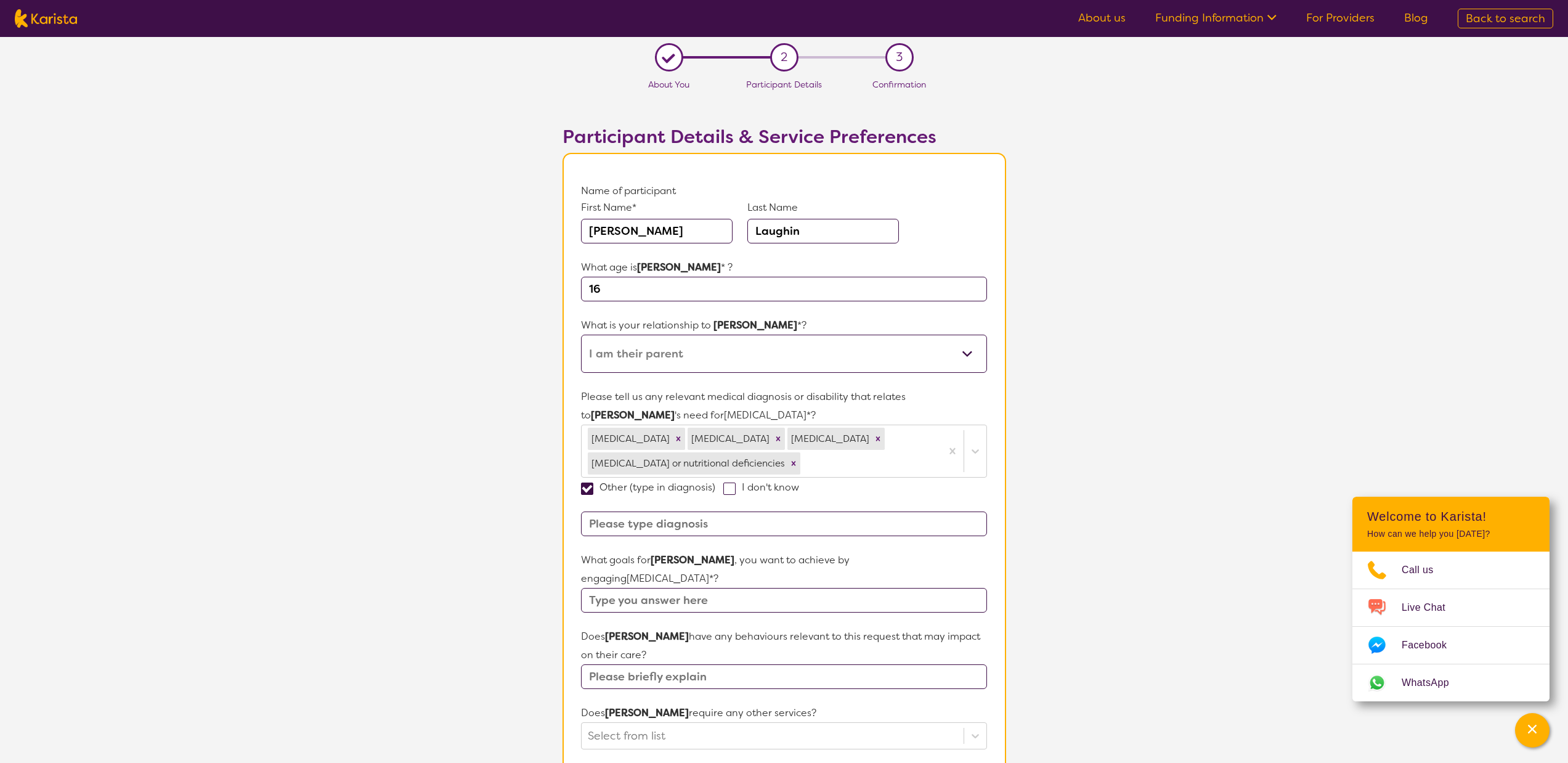
click at [724, 524] on input at bounding box center [783, 524] width 405 height 25
type input "[MEDICAL_DATA]"
click at [709, 588] on input "text" at bounding box center [783, 601] width 405 height 25
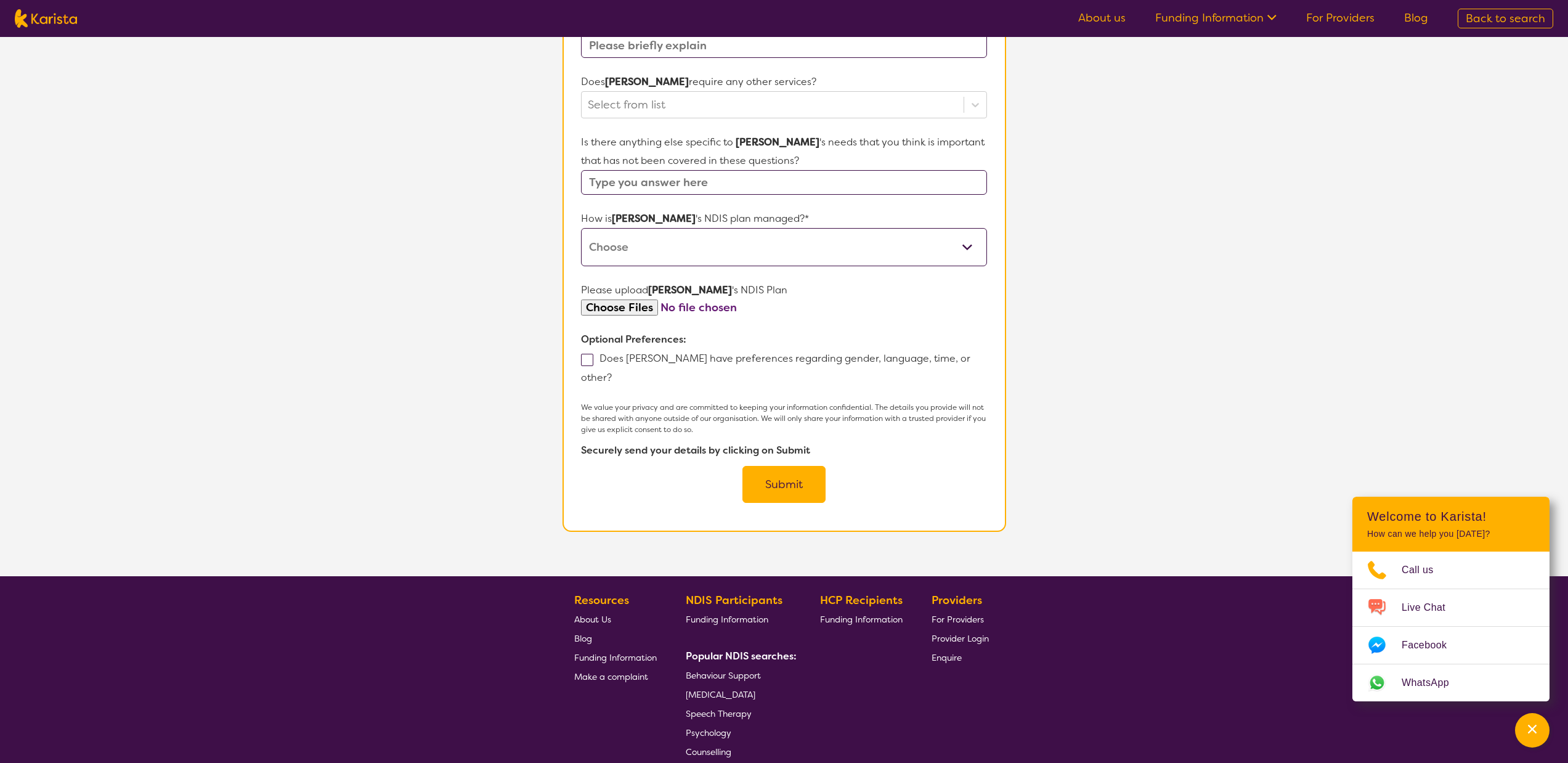
scroll to position [501, 0]
